Goal: Task Accomplishment & Management: Complete application form

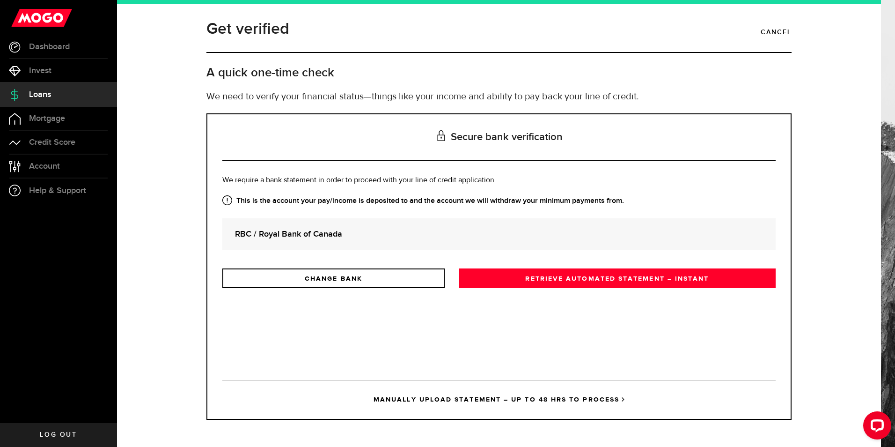
click at [328, 236] on strong "RBC / Royal Bank of Canada" at bounding box center [499, 234] width 528 height 13
click at [582, 273] on link "RETRIEVE AUTOMATED STATEMENT – INSTANT" at bounding box center [617, 278] width 317 height 20
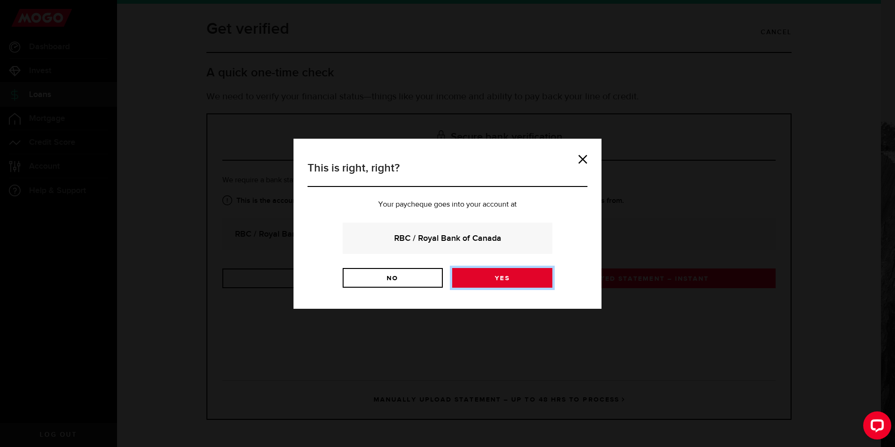
click at [496, 276] on link "Yes" at bounding box center [502, 278] width 100 height 20
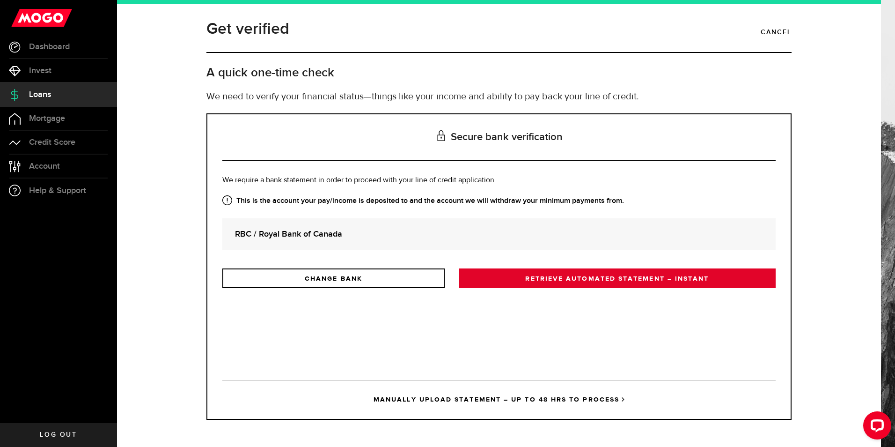
click at [571, 279] on link "RETRIEVE AUTOMATED STATEMENT – INSTANT" at bounding box center [617, 278] width 317 height 20
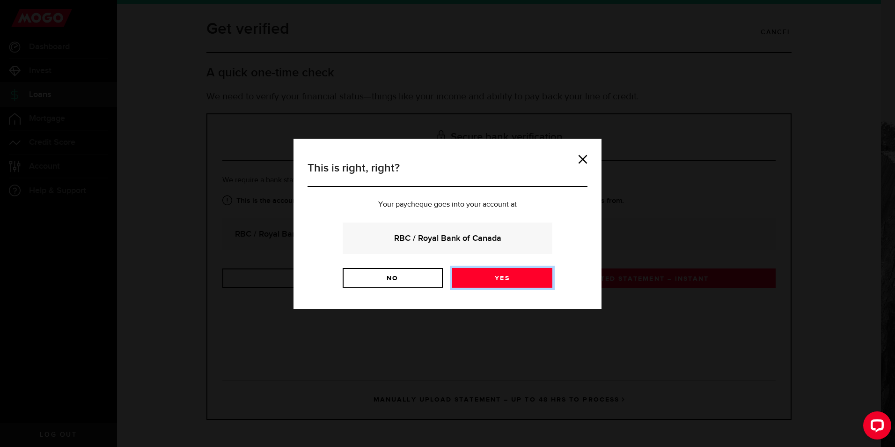
click at [493, 278] on link "Yes" at bounding box center [502, 278] width 100 height 20
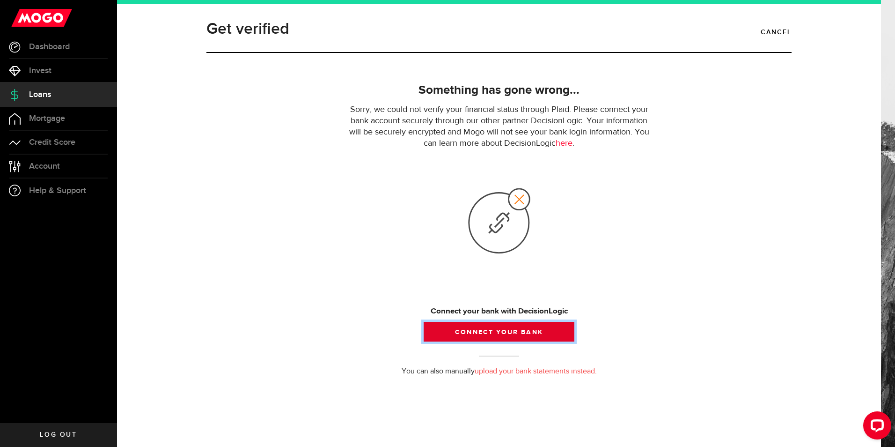
click at [516, 328] on button "Connect your bank" at bounding box center [499, 332] width 151 height 20
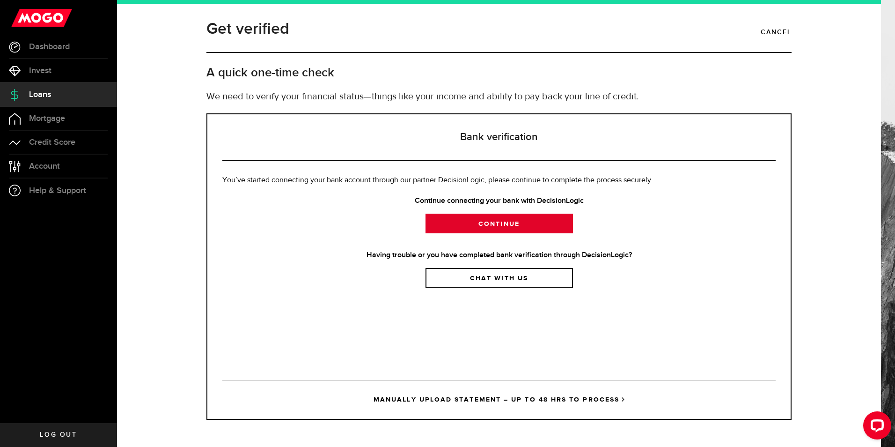
click at [507, 223] on link "Continue" at bounding box center [500, 224] width 148 height 20
click at [509, 221] on link "Continue" at bounding box center [500, 224] width 148 height 20
click at [499, 222] on link "Continue" at bounding box center [500, 224] width 148 height 20
